Goal: Navigation & Orientation: Find specific page/section

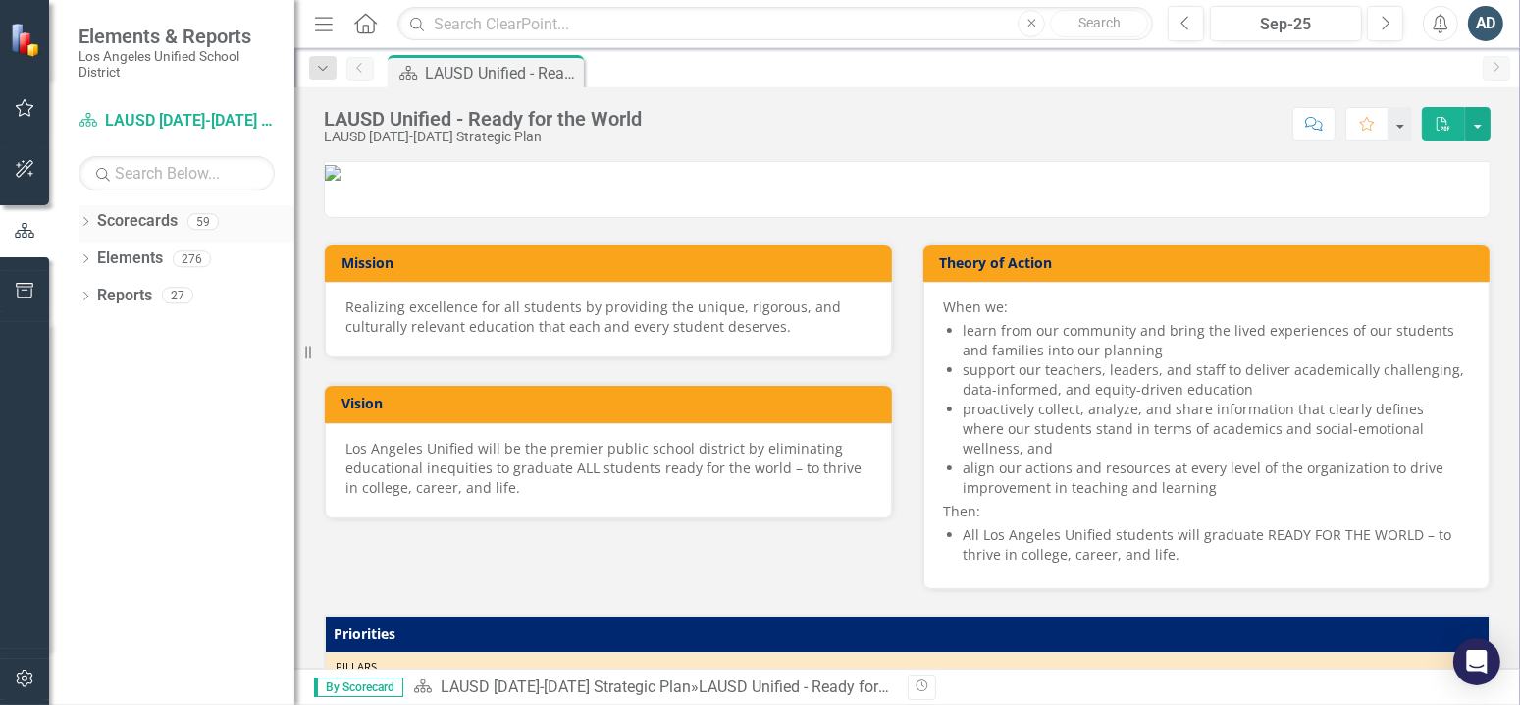
click at [80, 221] on icon "Dropdown" at bounding box center [86, 223] width 14 height 11
click at [98, 257] on icon "Dropdown" at bounding box center [95, 258] width 15 height 12
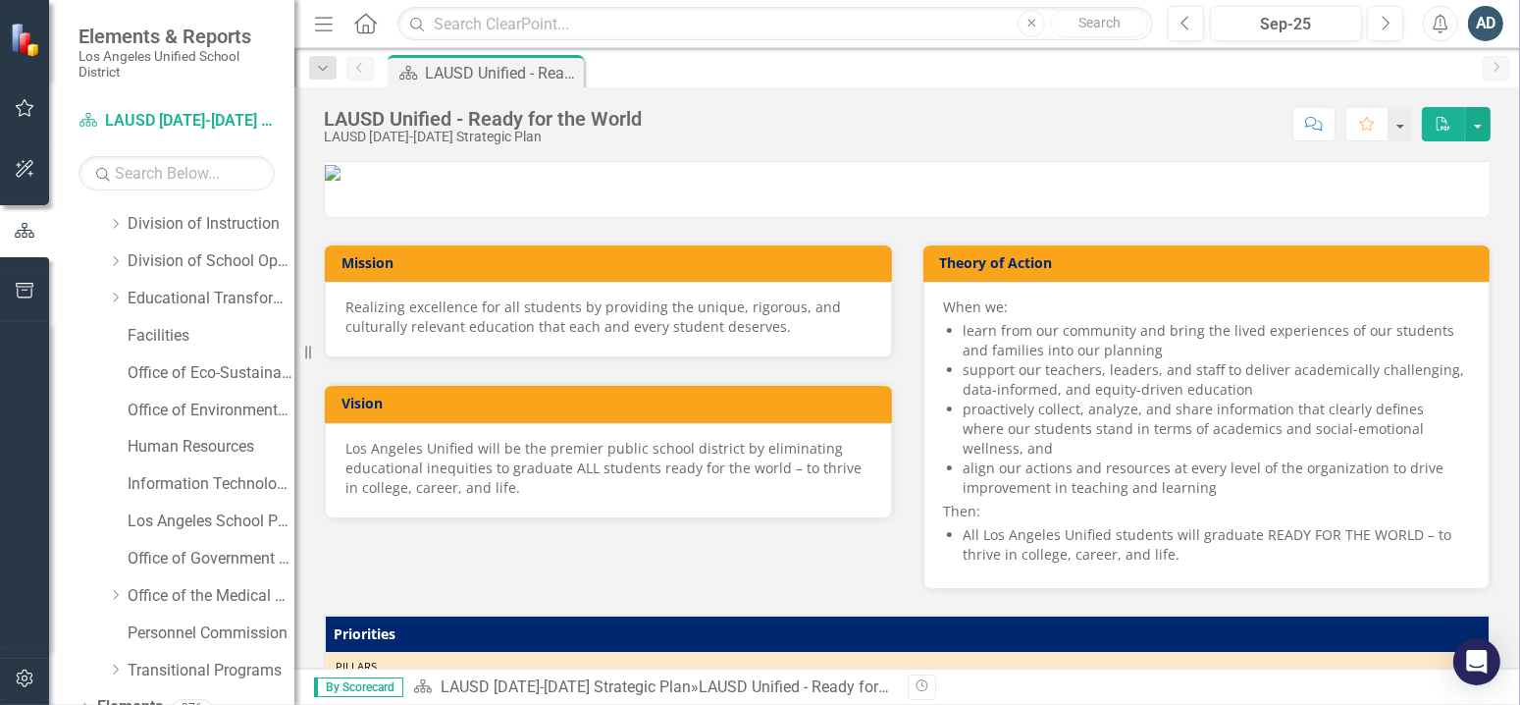
scroll to position [279, 0]
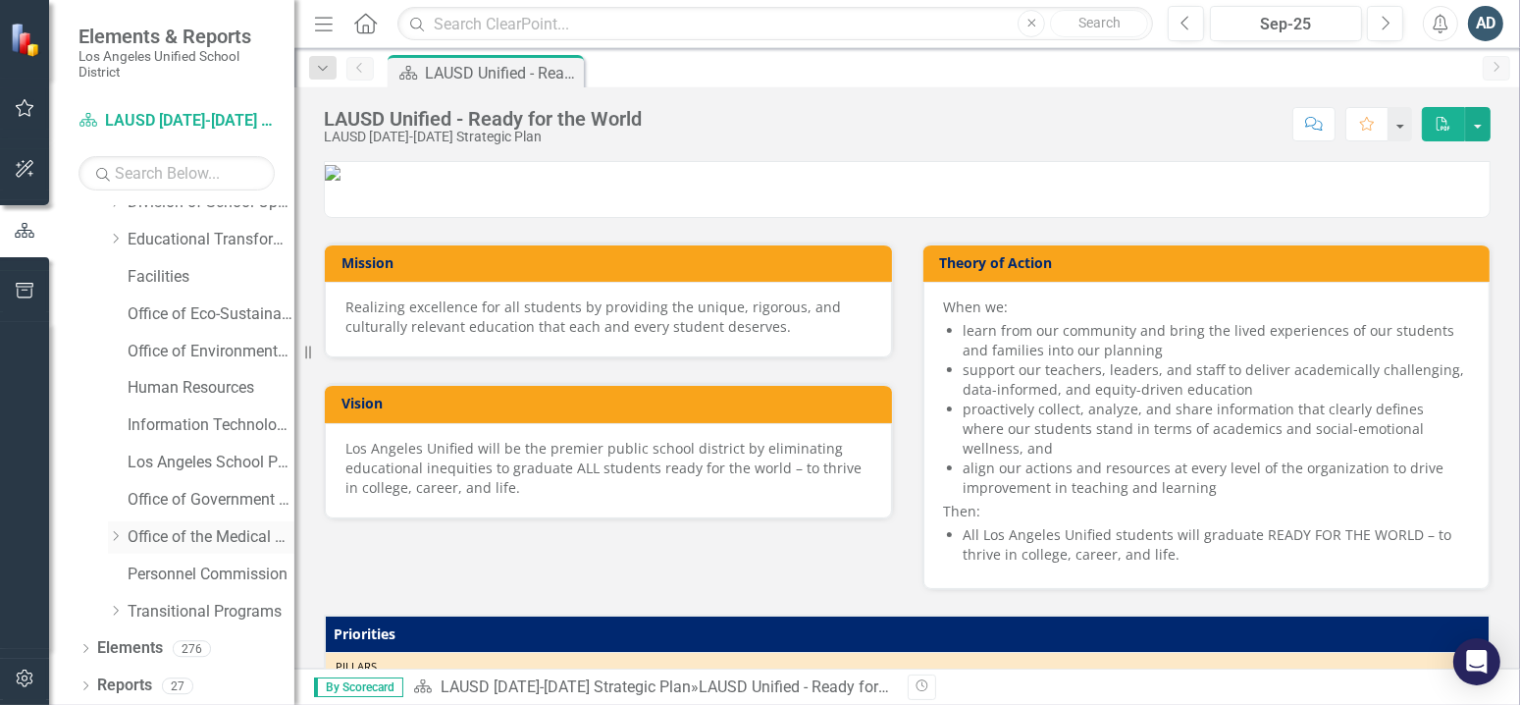
click at [159, 550] on div "Dropdown Office of the Medical Director" at bounding box center [201, 537] width 186 height 32
click at [111, 535] on icon "Dropdown" at bounding box center [115, 536] width 15 height 12
click at [185, 575] on link "Office of Health Emergency Response and Support" at bounding box center [220, 574] width 147 height 23
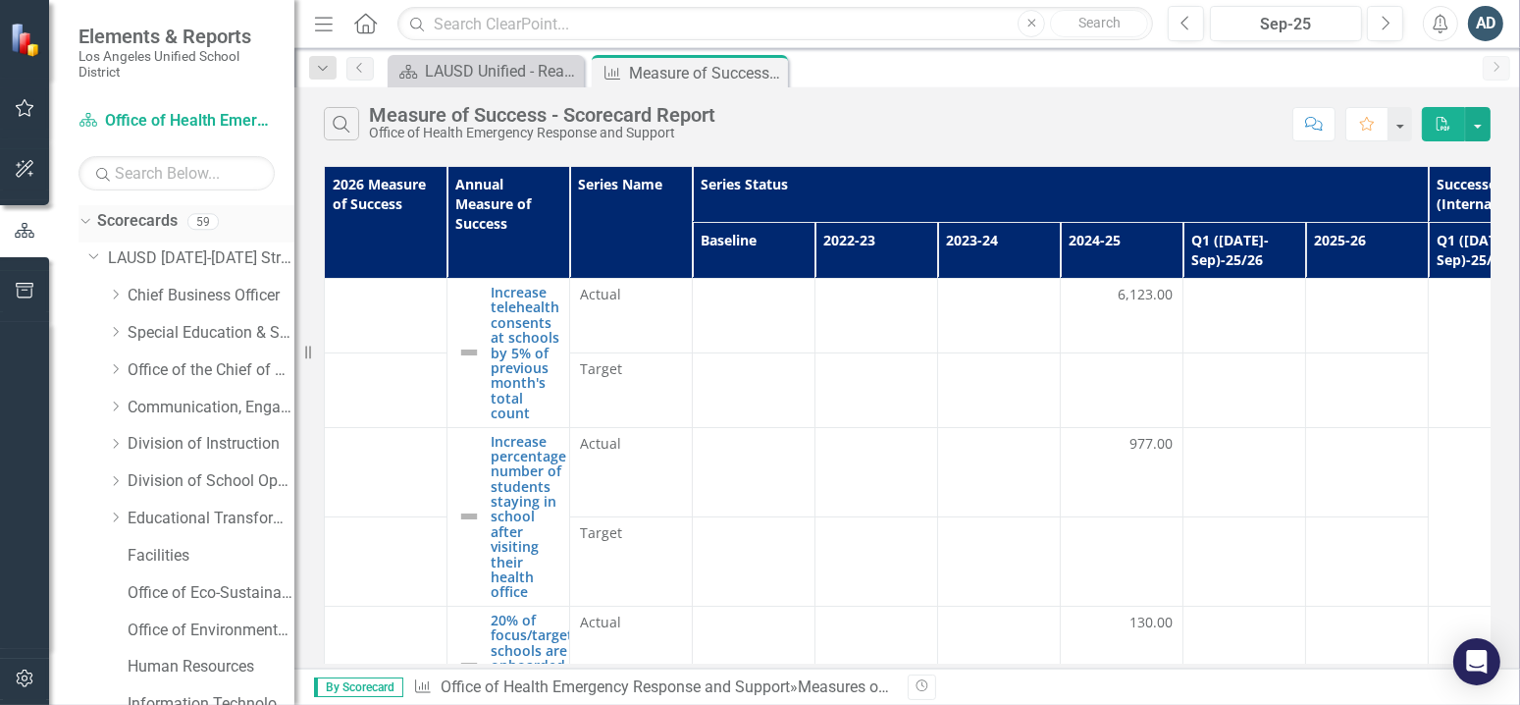
click at [83, 221] on icon "Dropdown" at bounding box center [83, 221] width 11 height 14
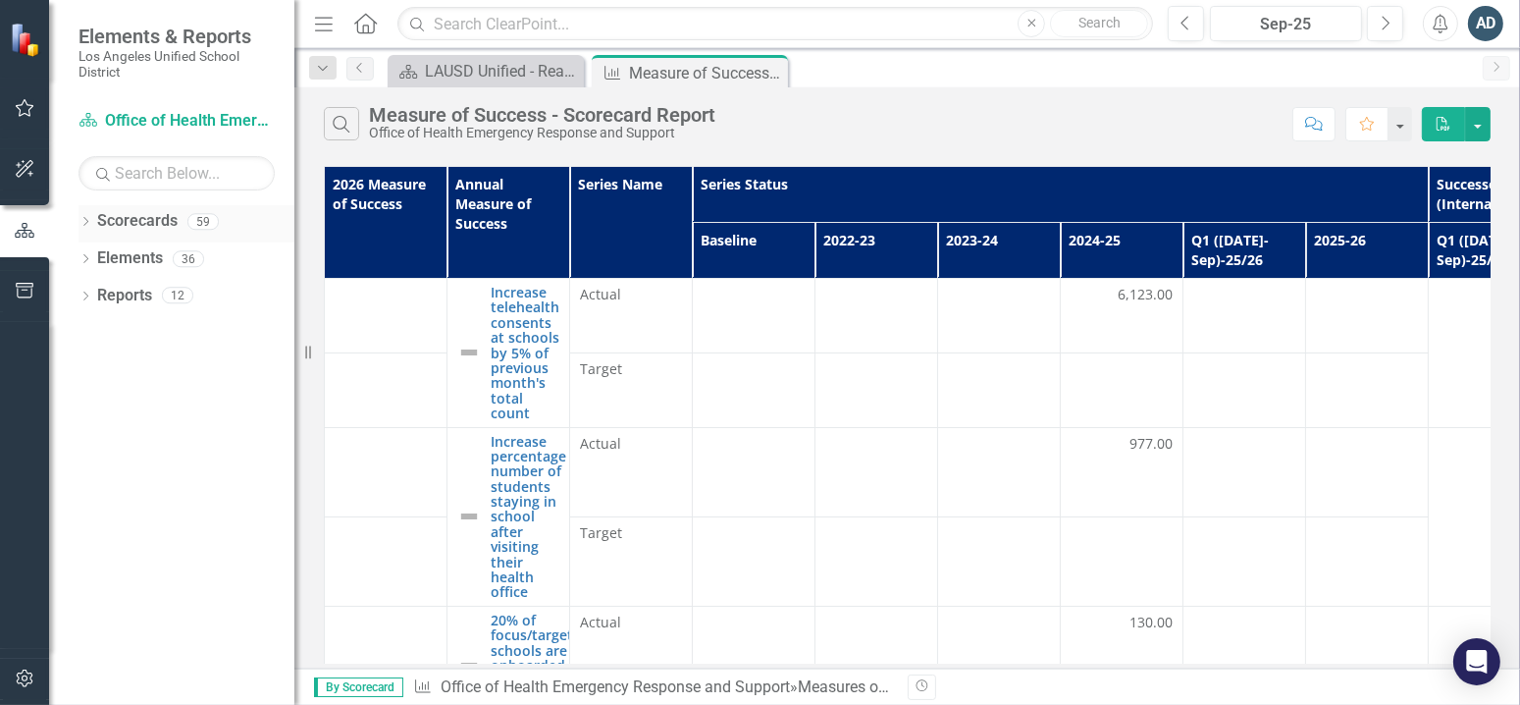
click at [81, 221] on icon "Dropdown" at bounding box center [86, 223] width 14 height 11
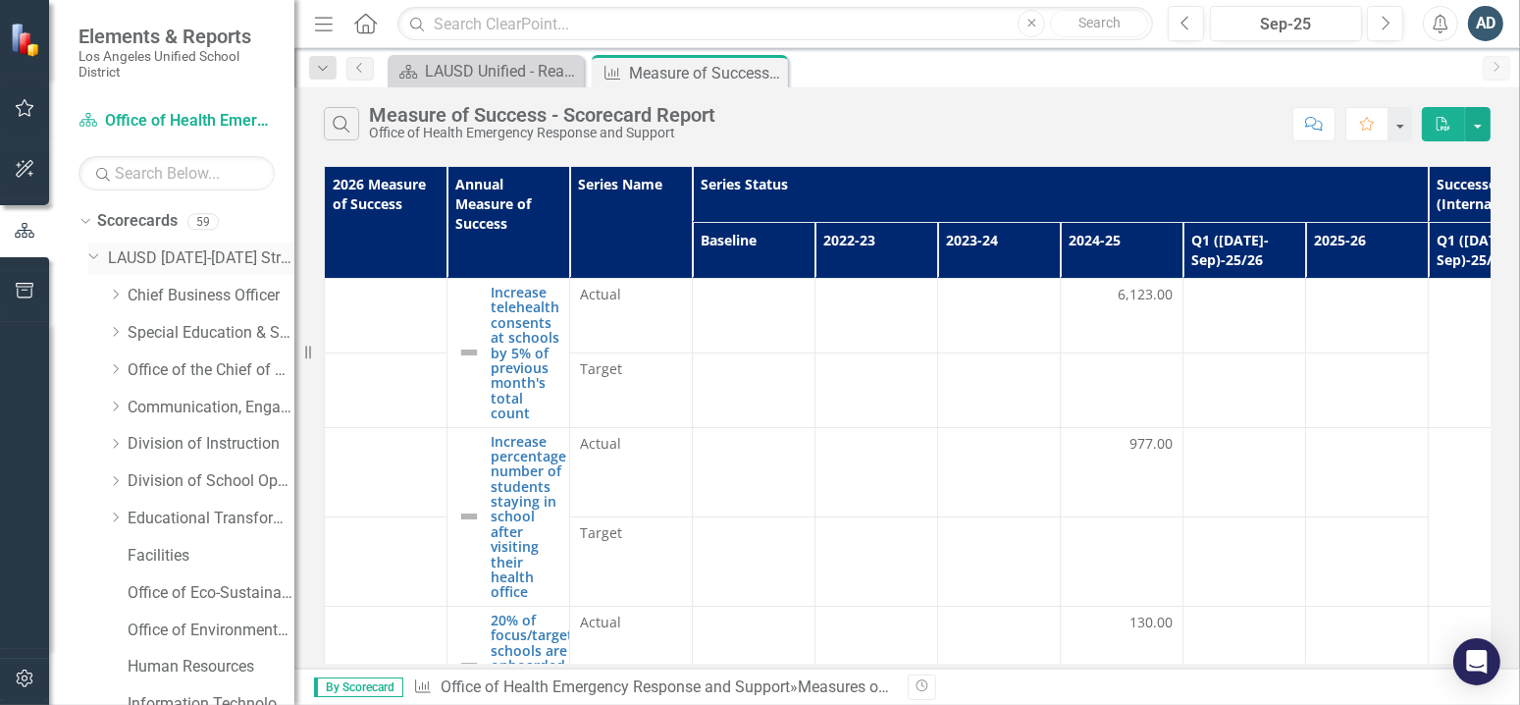
click at [89, 249] on icon "Dropdown" at bounding box center [94, 254] width 12 height 15
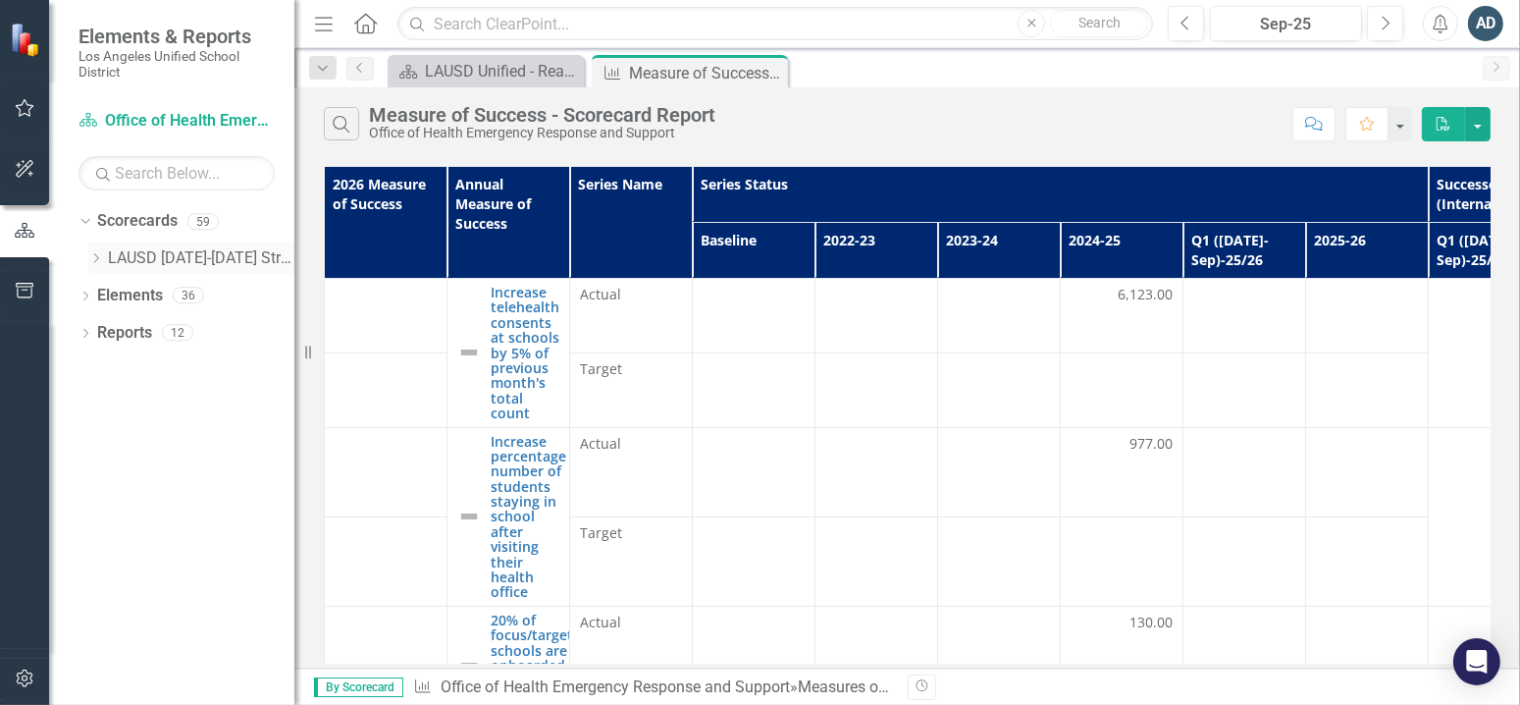
click at [89, 250] on div "Dropdown" at bounding box center [95, 258] width 15 height 17
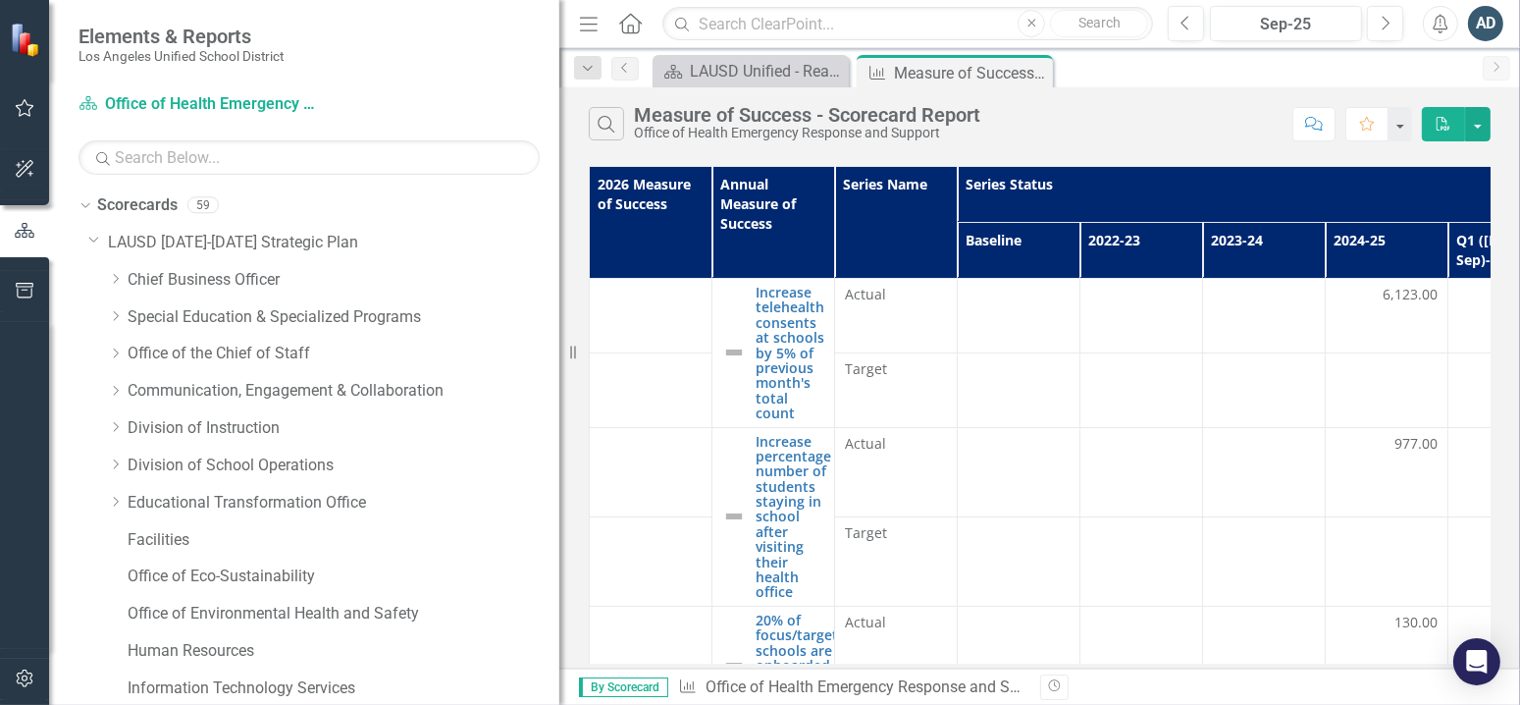
drag, startPoint x: 300, startPoint y: 278, endPoint x: 558, endPoint y: 296, distance: 258.8
click at [559, 296] on div "Resize" at bounding box center [567, 352] width 16 height 705
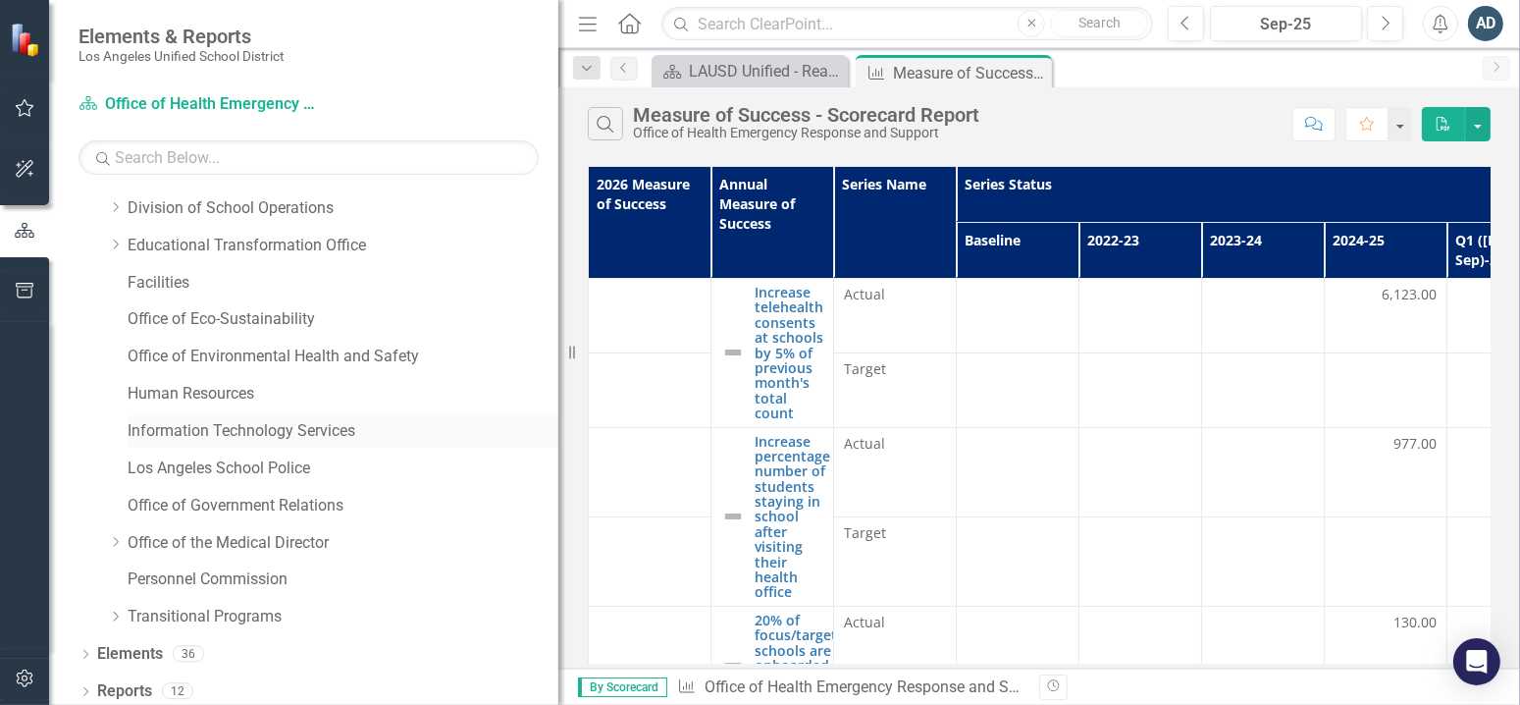
scroll to position [263, 0]
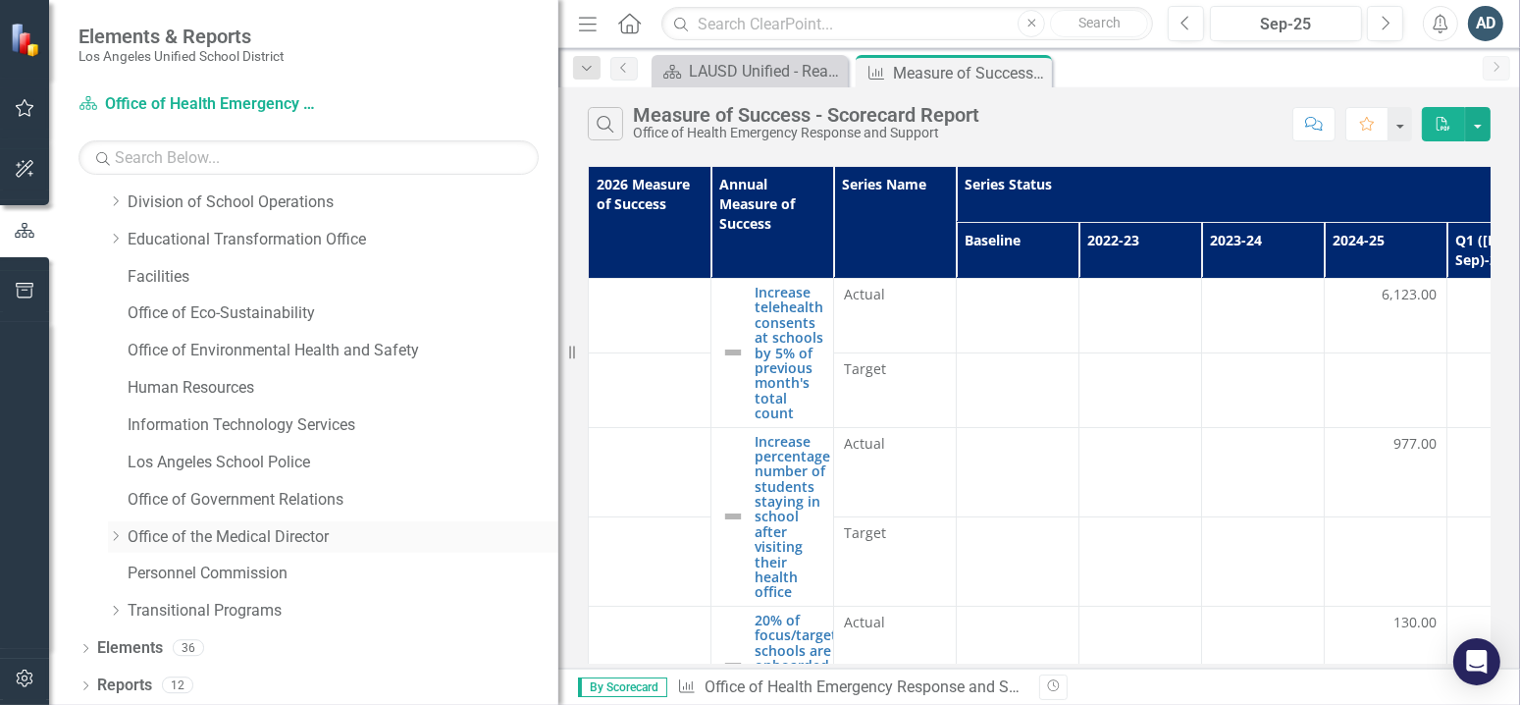
click at [113, 540] on div "Dropdown" at bounding box center [115, 536] width 15 height 17
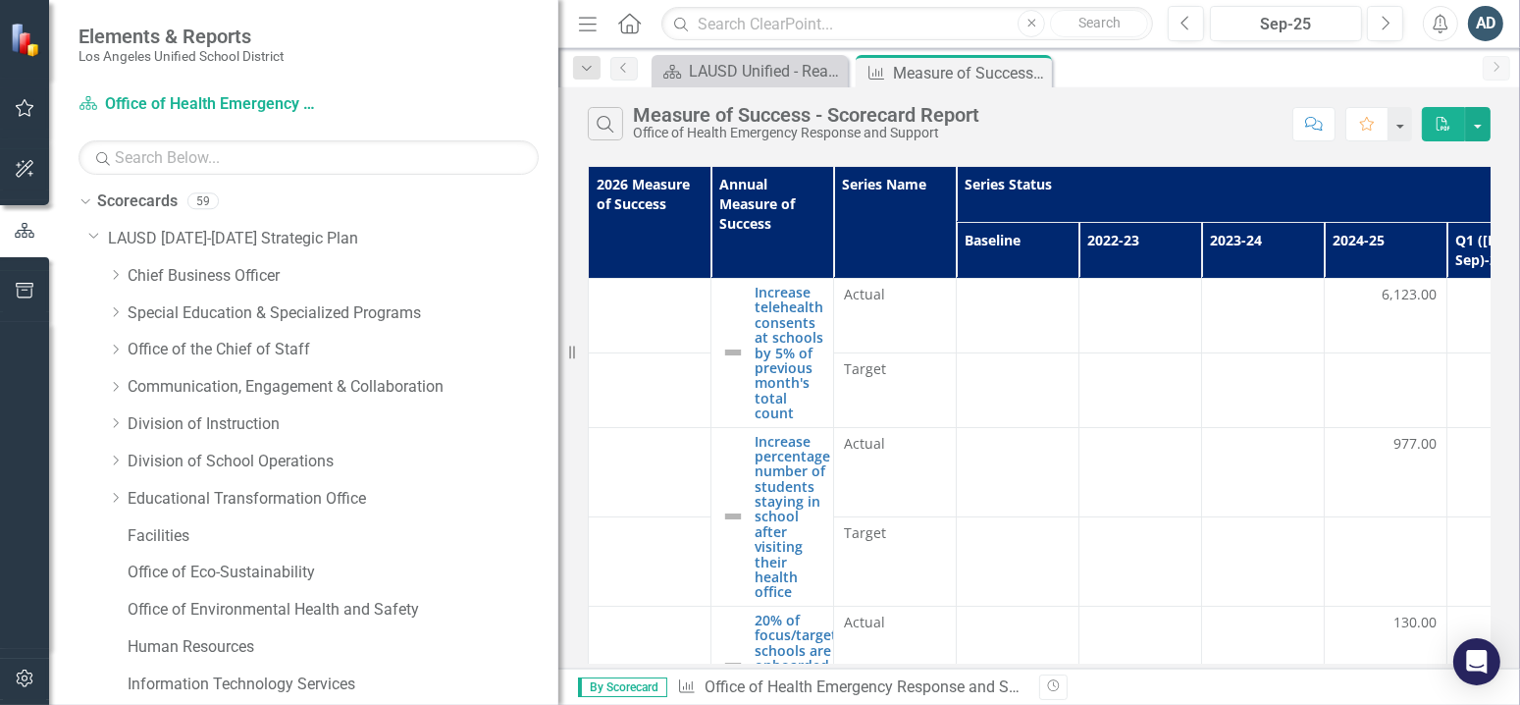
scroll to position [0, 0]
click at [83, 198] on icon "Dropdown" at bounding box center [83, 204] width 11 height 14
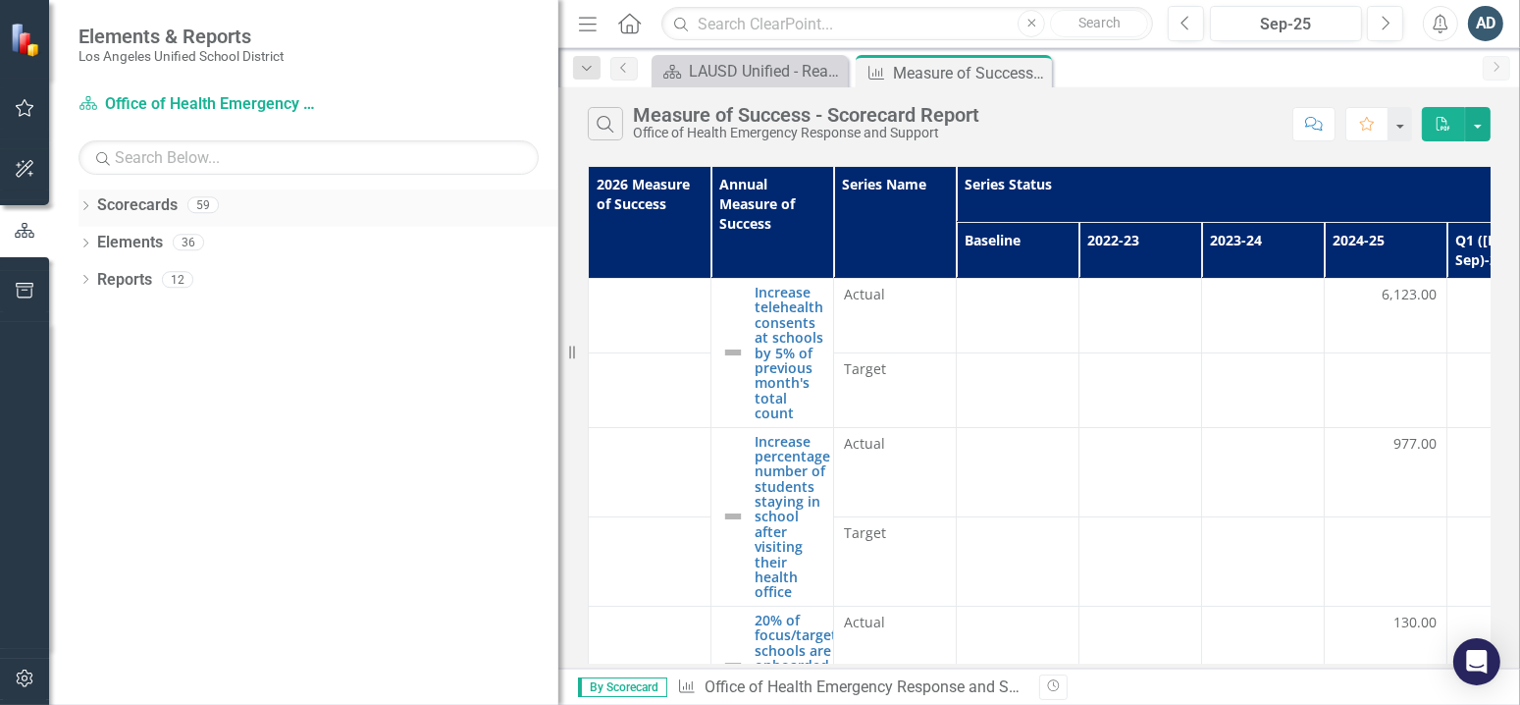
click at [83, 199] on div "Dropdown" at bounding box center [86, 207] width 14 height 17
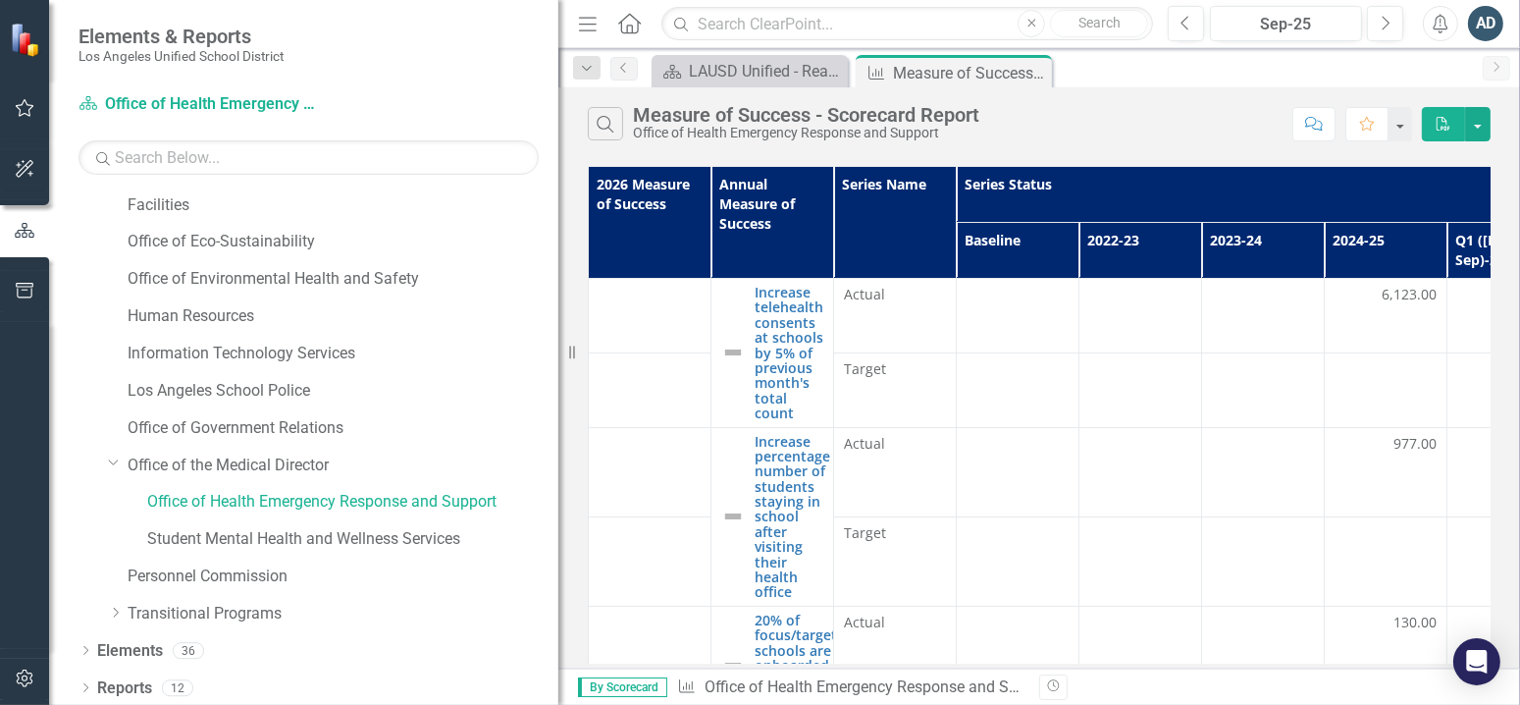
scroll to position [338, 0]
click at [194, 459] on link "Office of the Medical Director" at bounding box center [343, 462] width 431 height 23
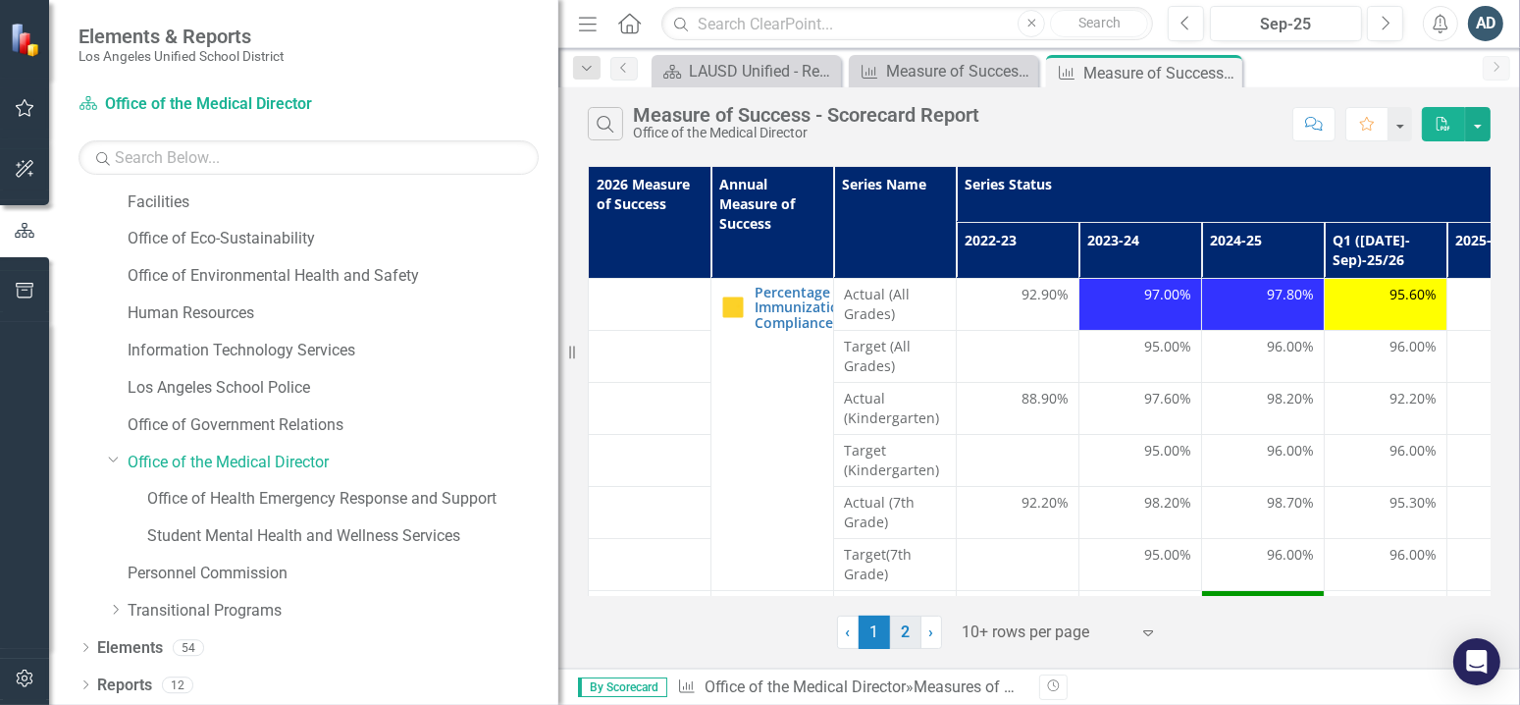
click at [910, 646] on link "2" at bounding box center [905, 631] width 31 height 33
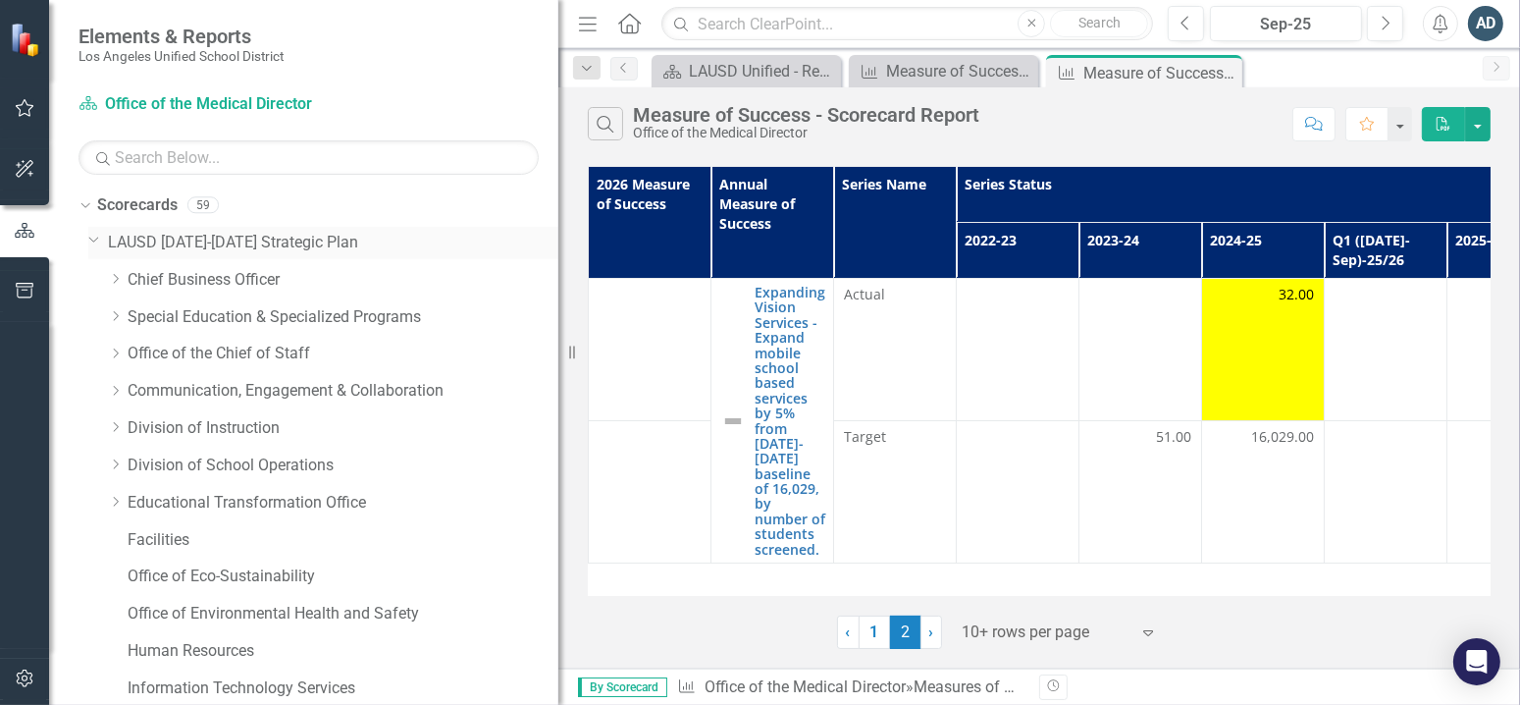
click at [142, 239] on link "LAUSD [DATE]-[DATE] Strategic Plan" at bounding box center [333, 243] width 450 height 23
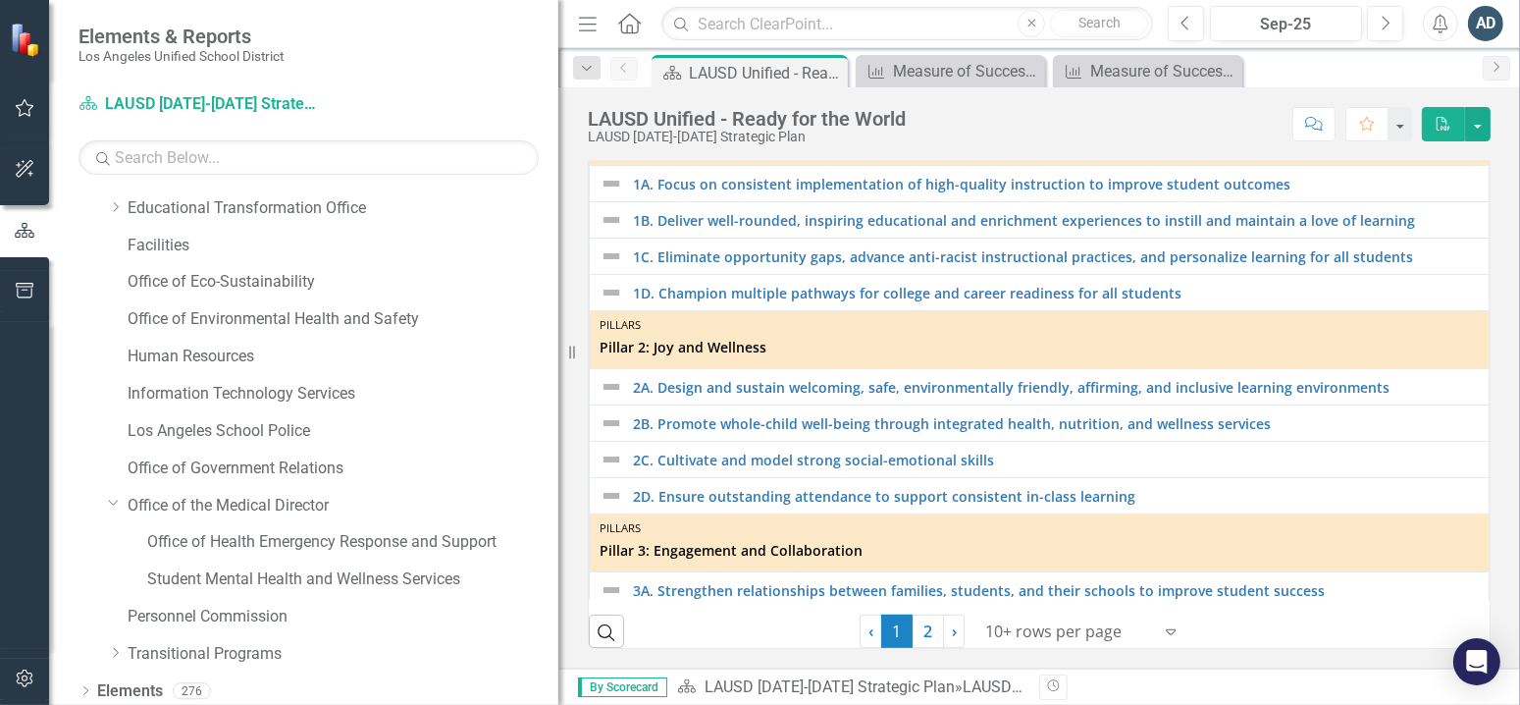
scroll to position [338, 0]
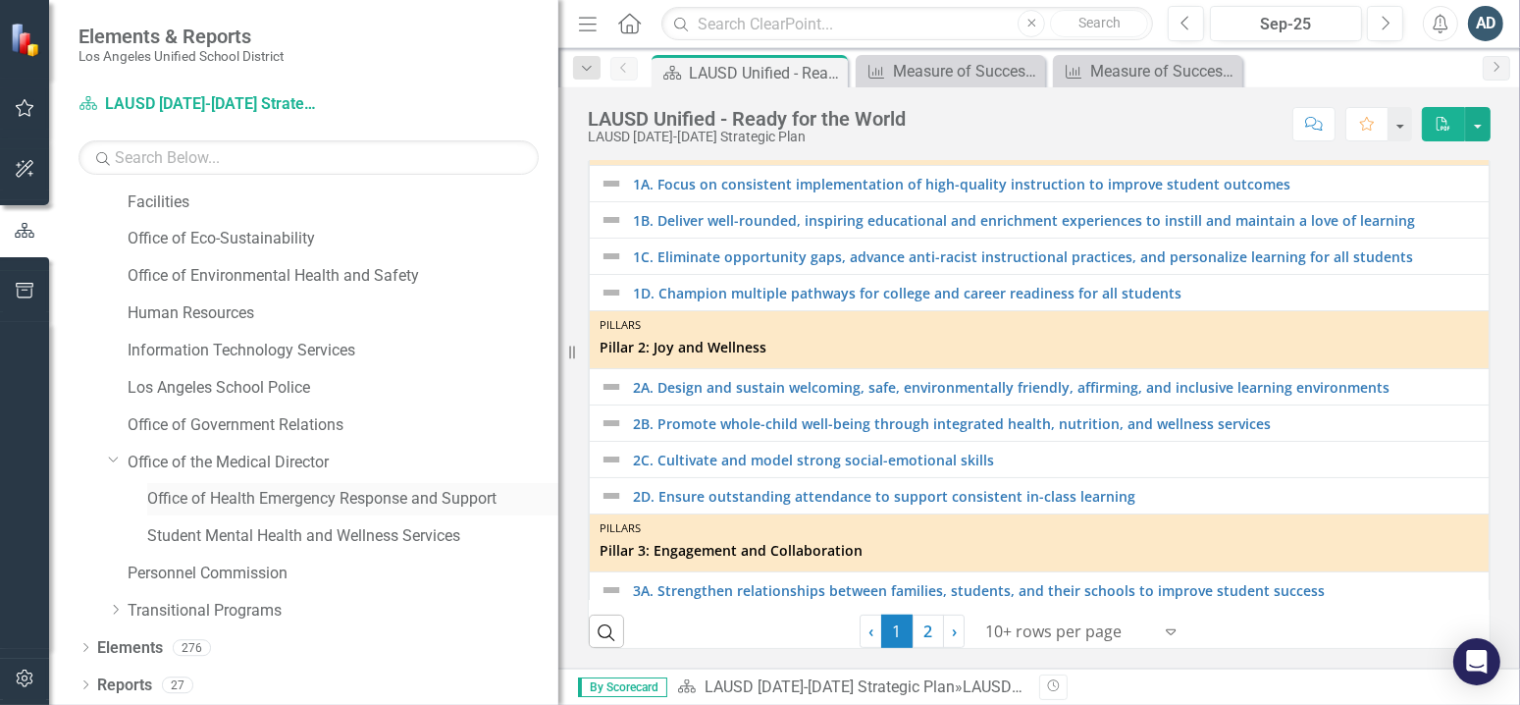
click at [212, 497] on link "Office of Health Emergency Response and Support" at bounding box center [352, 499] width 411 height 23
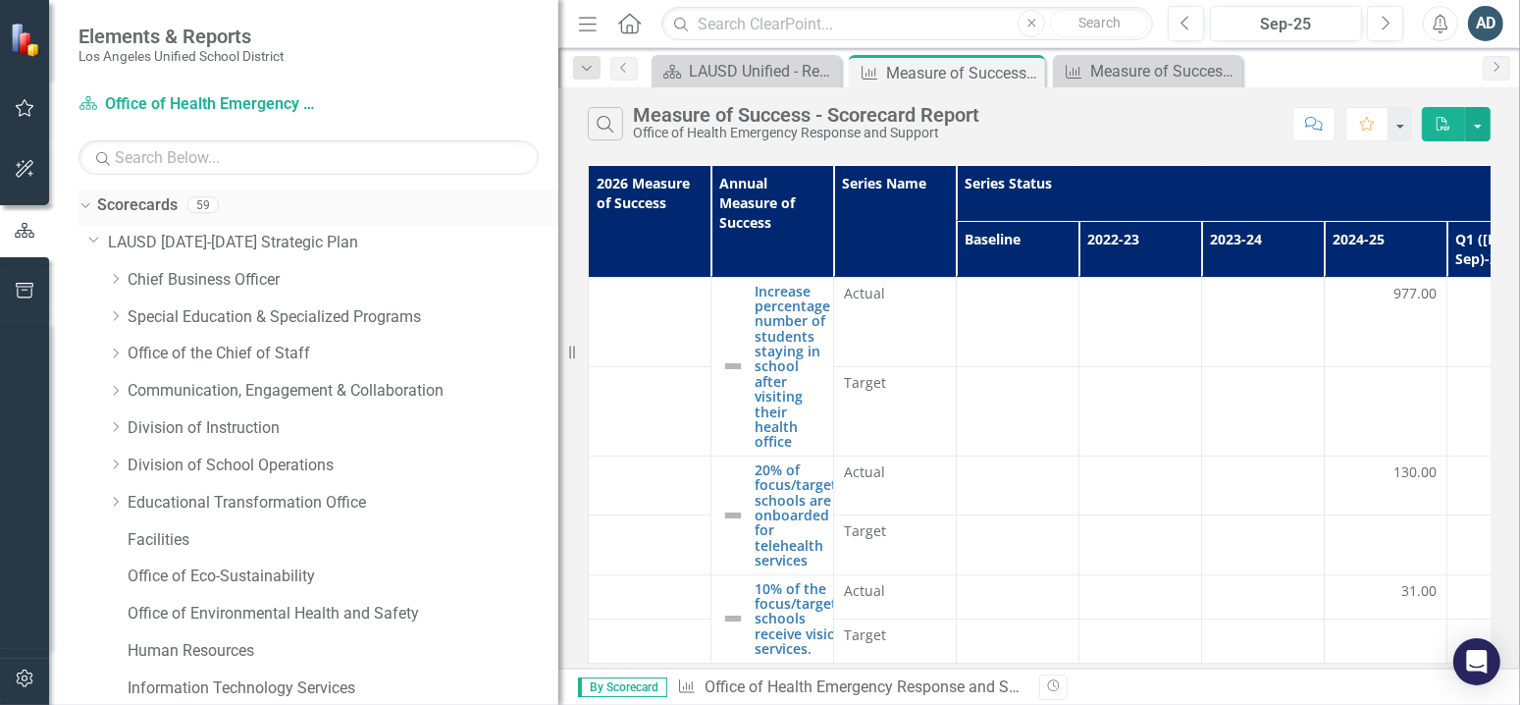
click at [83, 214] on div "Dropdown Scorecards 59" at bounding box center [319, 207] width 480 height 37
click at [83, 208] on icon "Dropdown" at bounding box center [83, 204] width 11 height 14
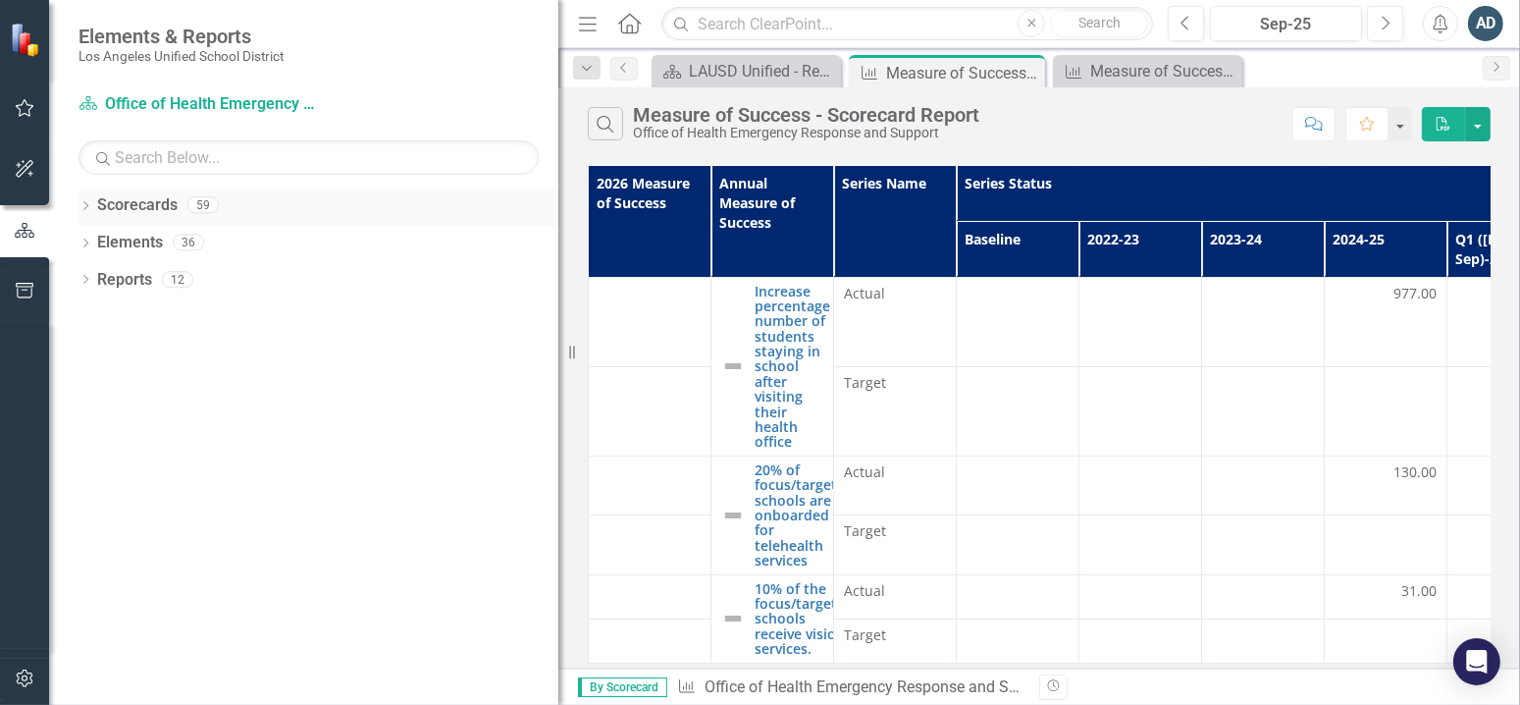
click at [83, 208] on icon "Dropdown" at bounding box center [86, 207] width 14 height 11
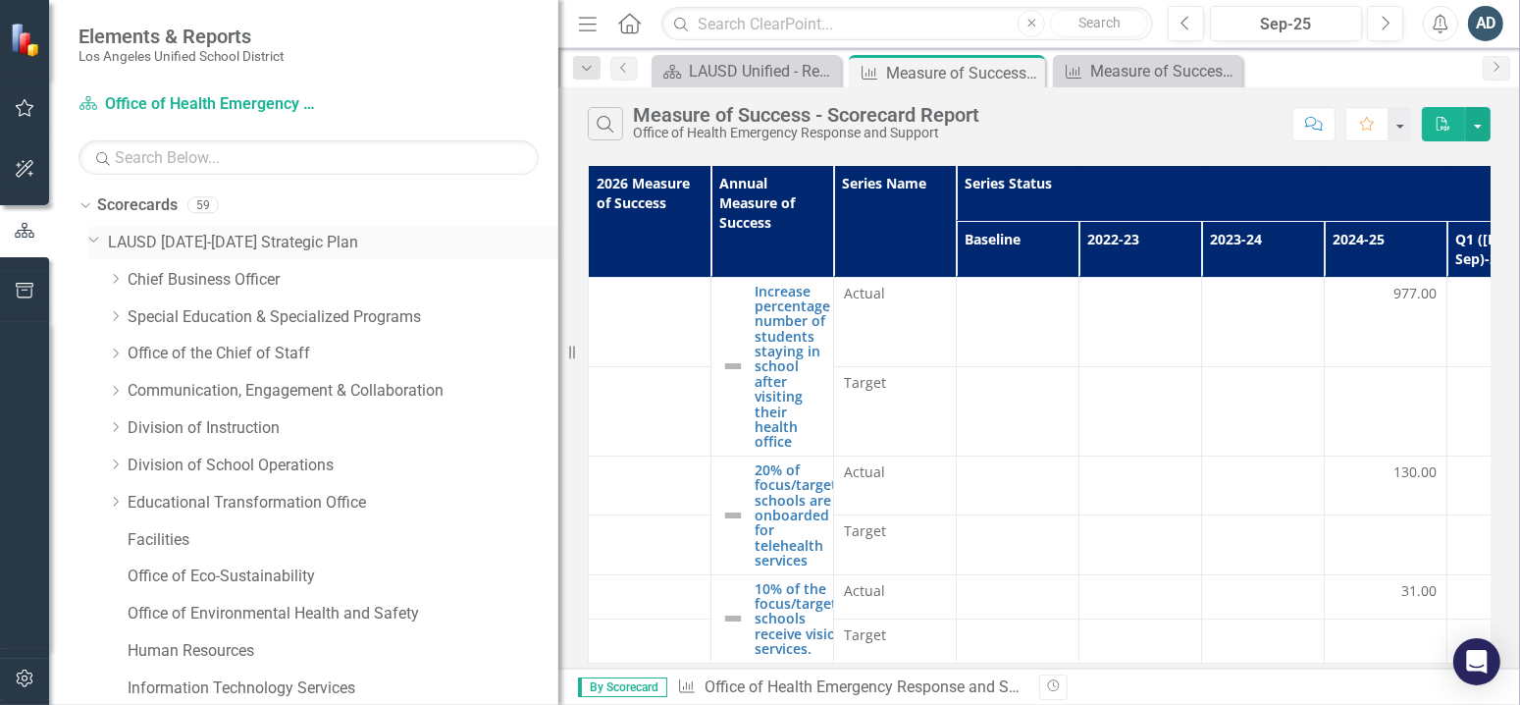
click at [94, 237] on icon "Dropdown" at bounding box center [94, 239] width 12 height 15
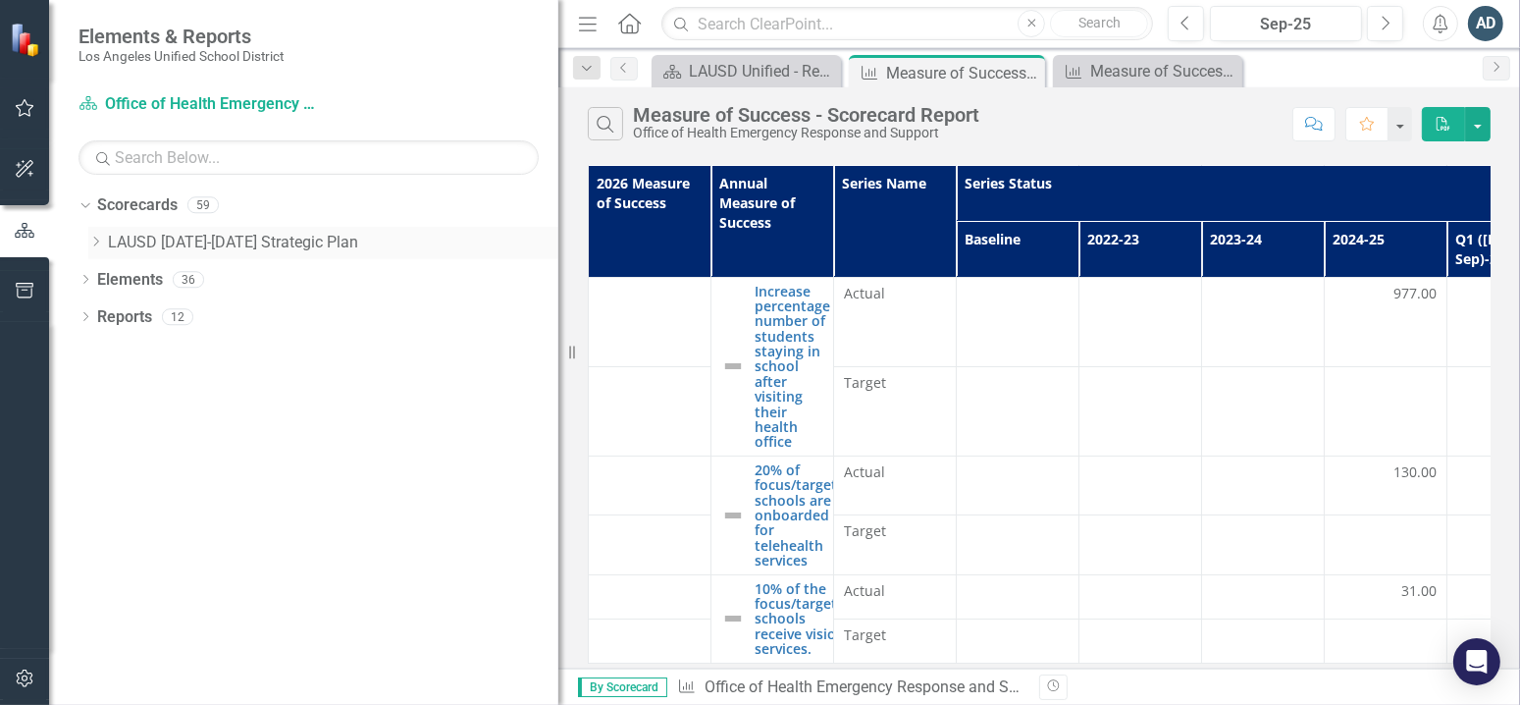
click at [94, 237] on icon at bounding box center [96, 242] width 5 height 10
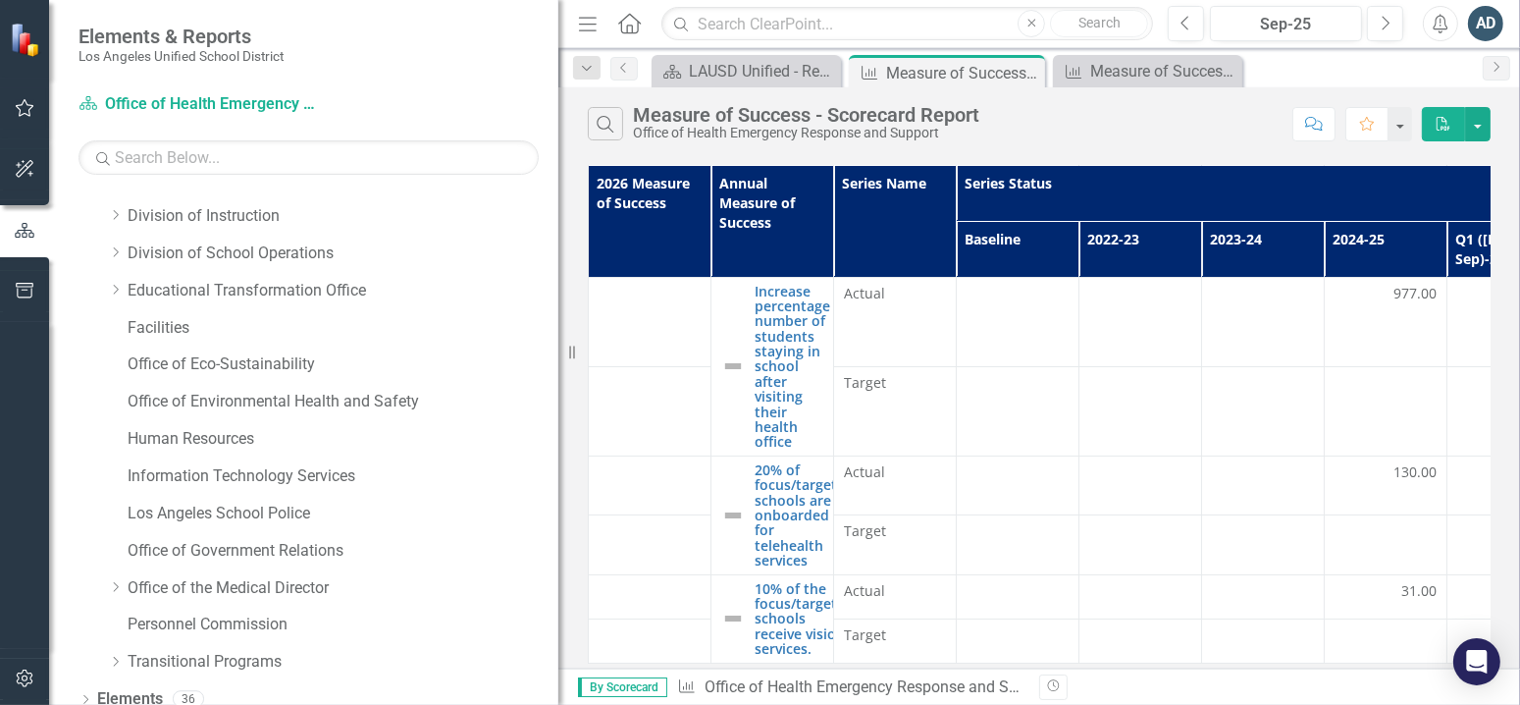
scroll to position [263, 0]
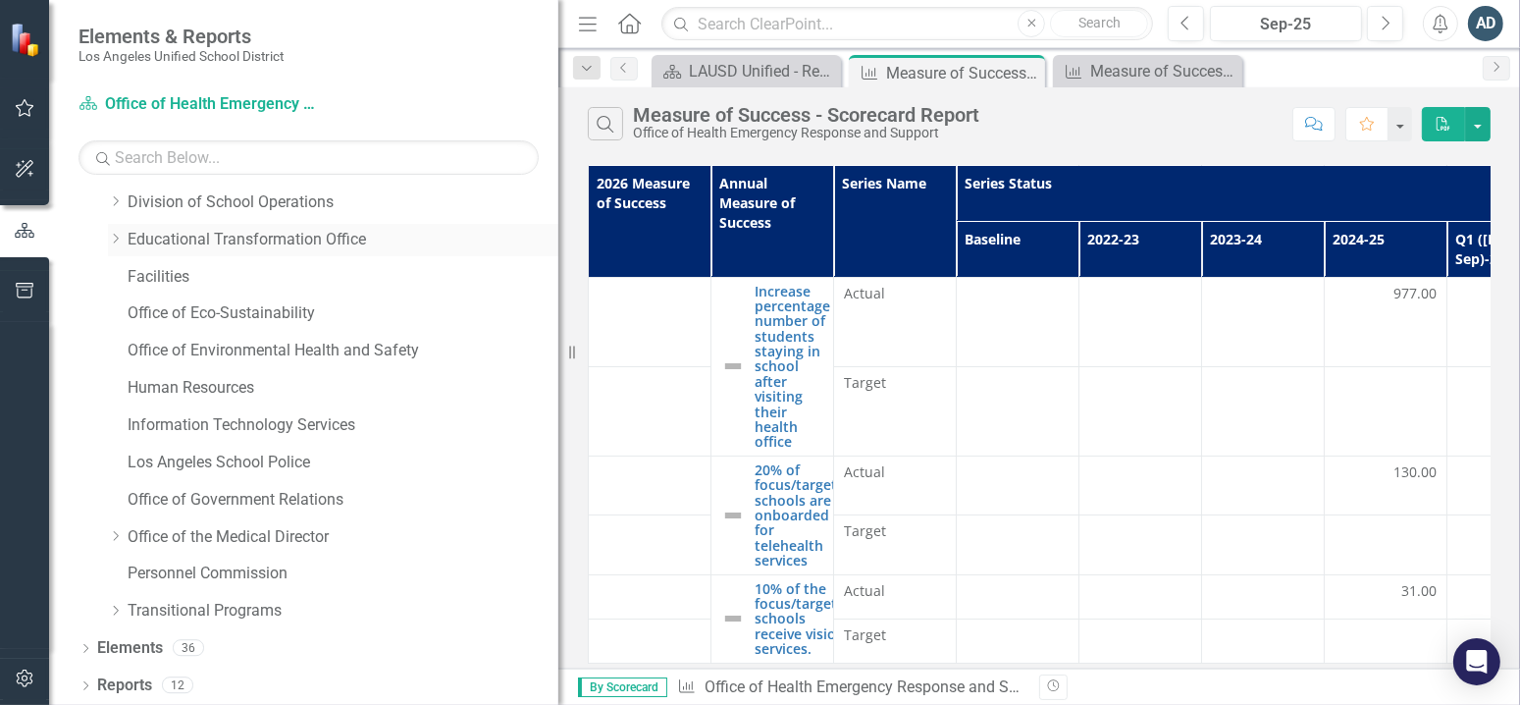
click at [110, 238] on icon "Dropdown" at bounding box center [115, 239] width 15 height 12
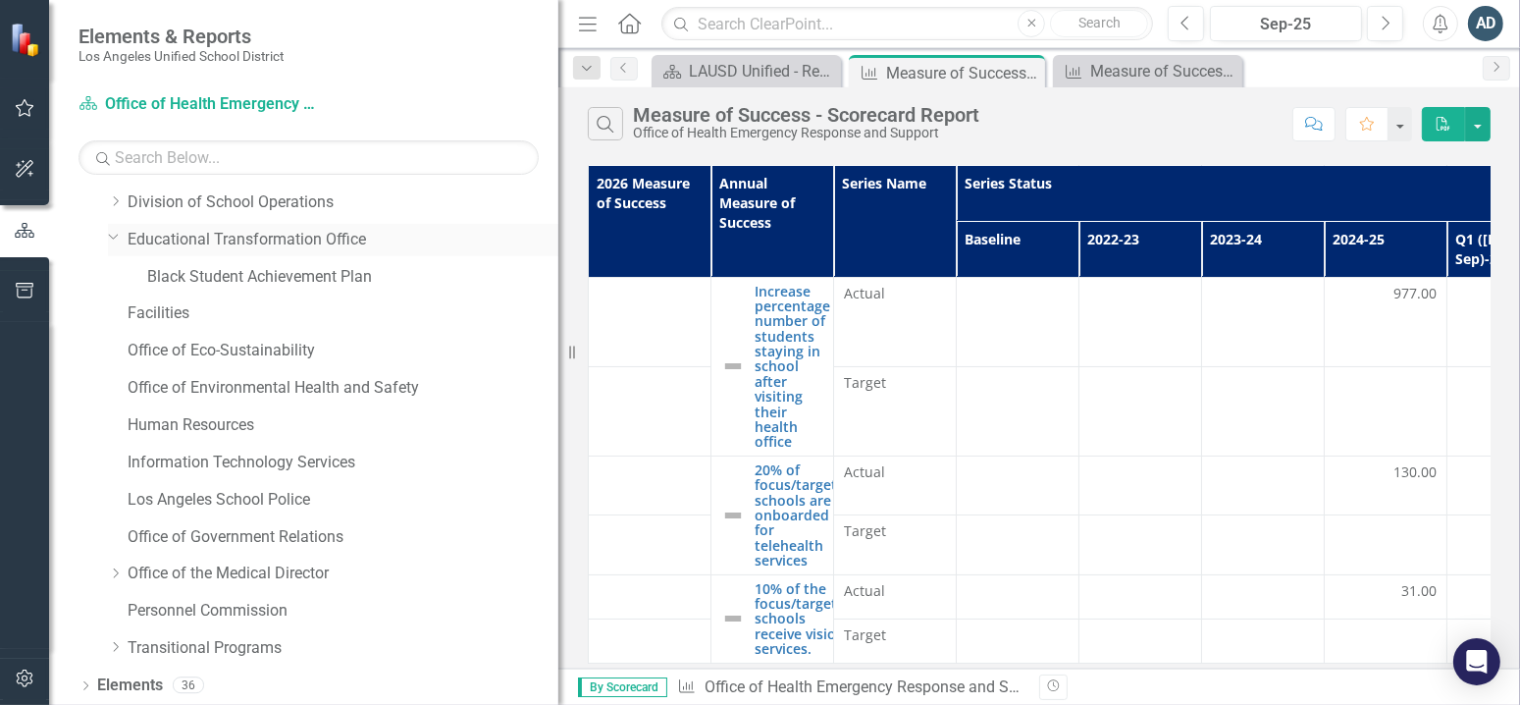
click at [110, 238] on icon "Dropdown" at bounding box center [114, 236] width 12 height 15
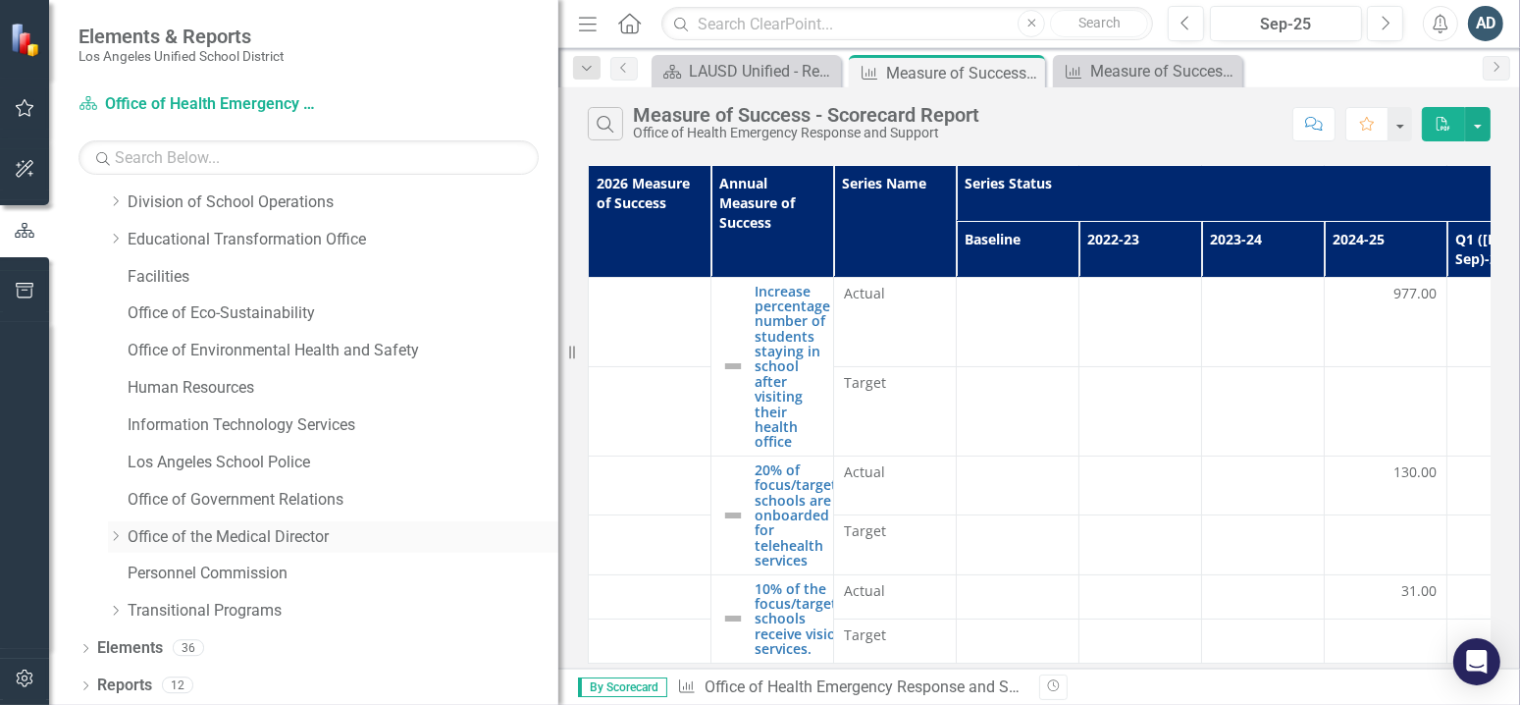
click at [118, 531] on icon "Dropdown" at bounding box center [115, 536] width 15 height 12
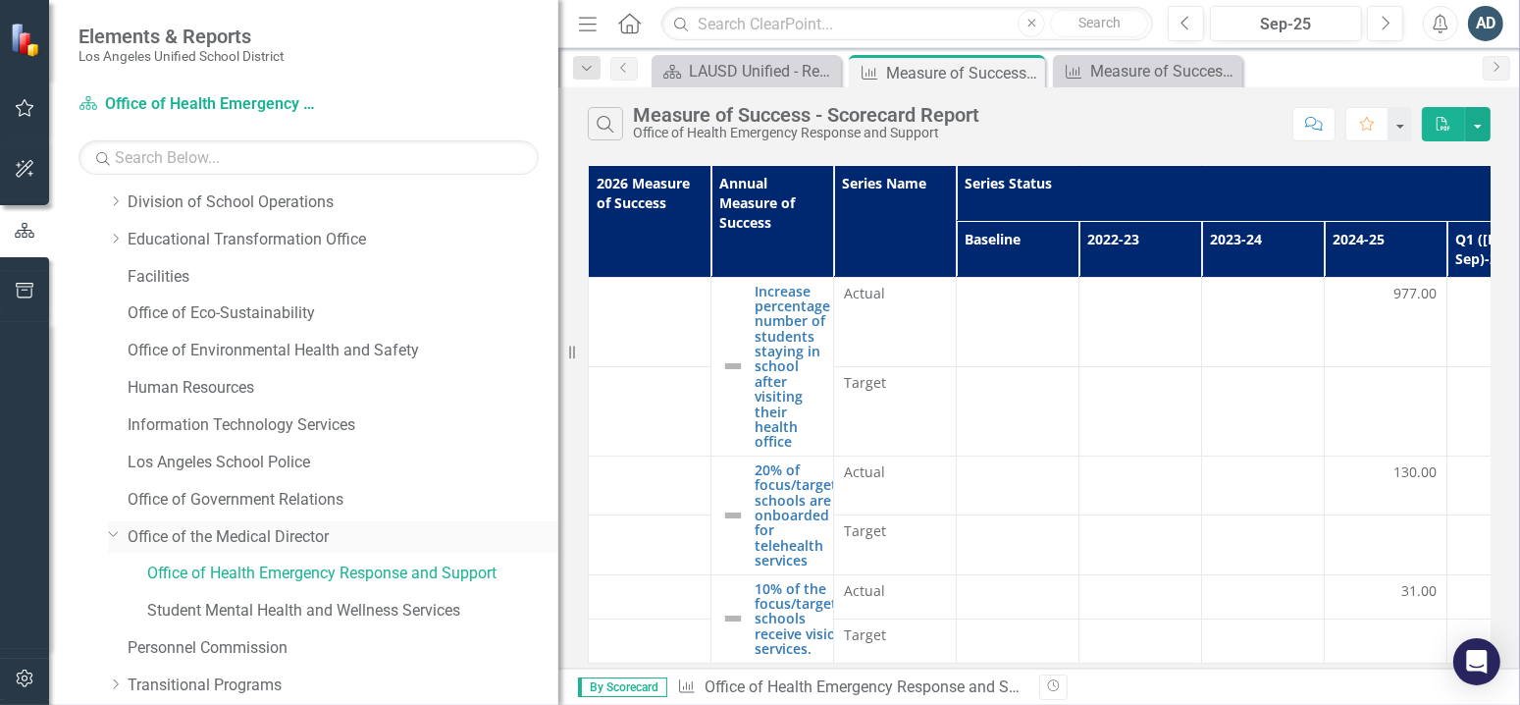
click at [218, 547] on div "Dropdown Office of the Medical Director" at bounding box center [333, 537] width 450 height 32
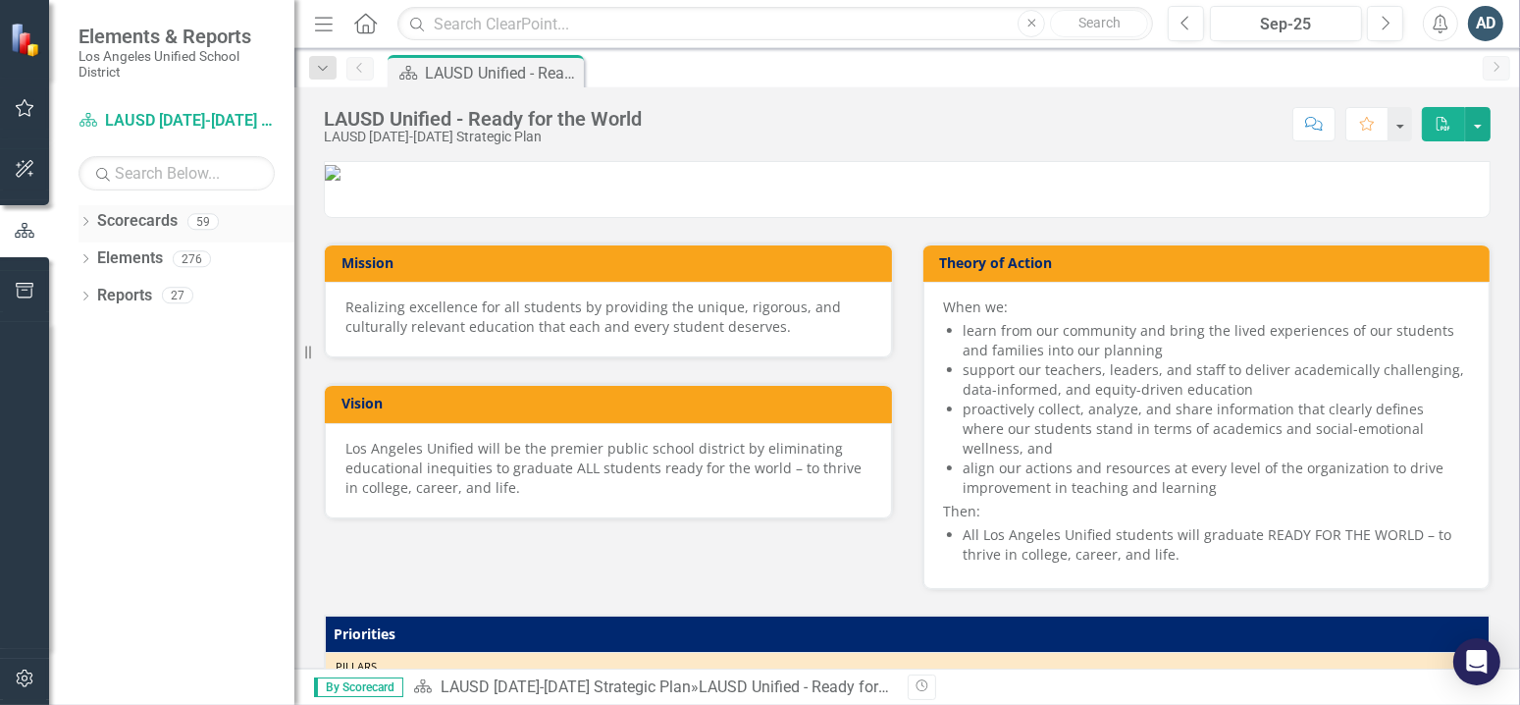
click at [87, 220] on icon "Dropdown" at bounding box center [86, 223] width 14 height 11
click at [96, 257] on icon "Dropdown" at bounding box center [95, 258] width 15 height 12
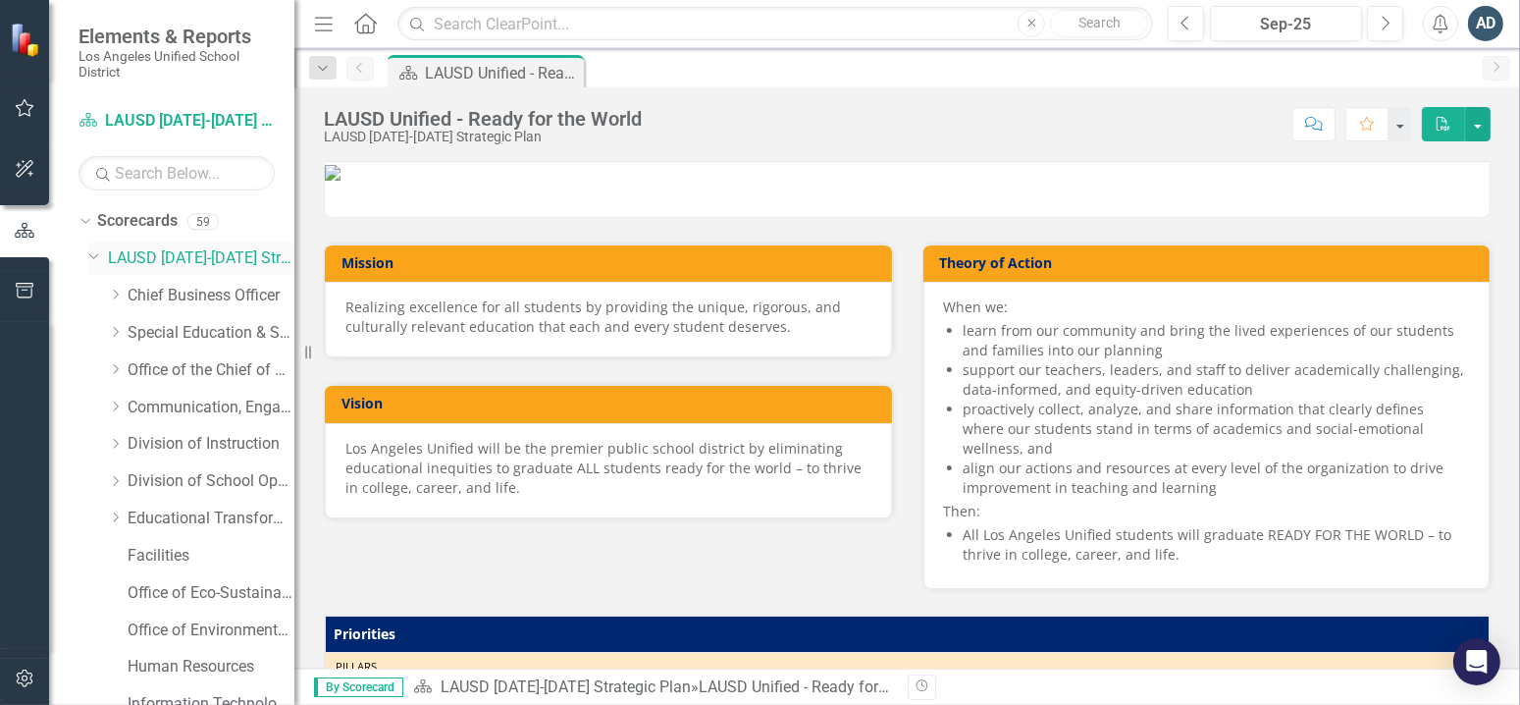
click at [96, 257] on icon "Dropdown" at bounding box center [94, 254] width 12 height 15
